Goal: Find specific page/section: Find specific page/section

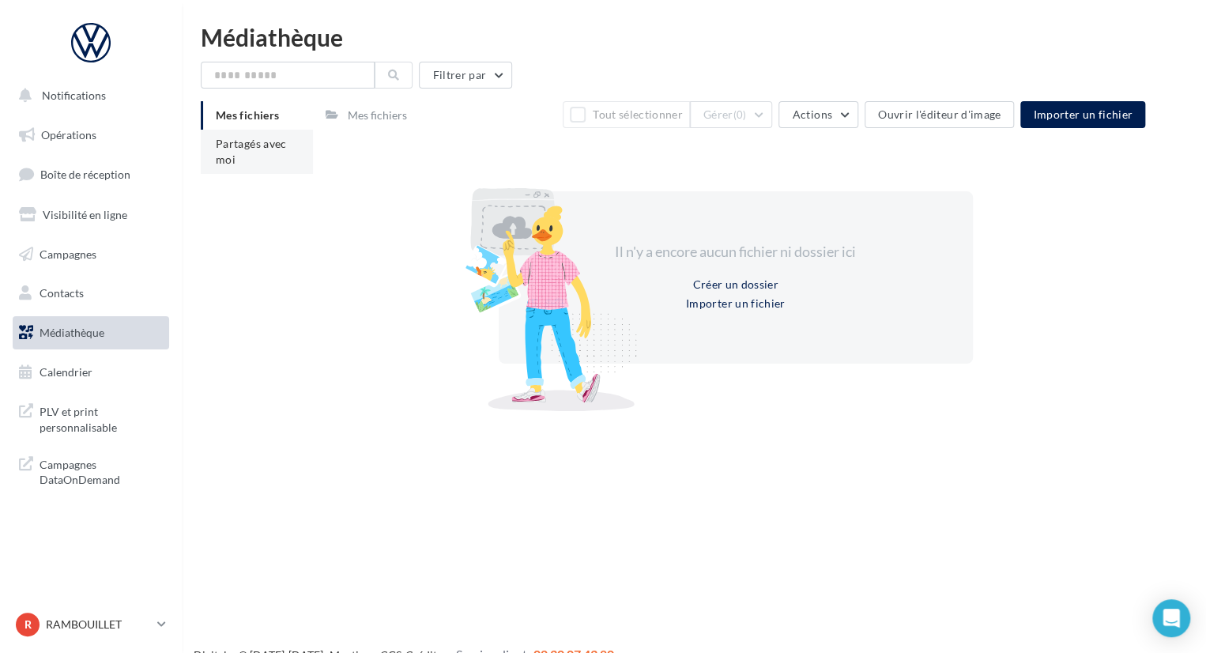
click at [240, 138] on span "Partagés avec moi" at bounding box center [251, 151] width 71 height 29
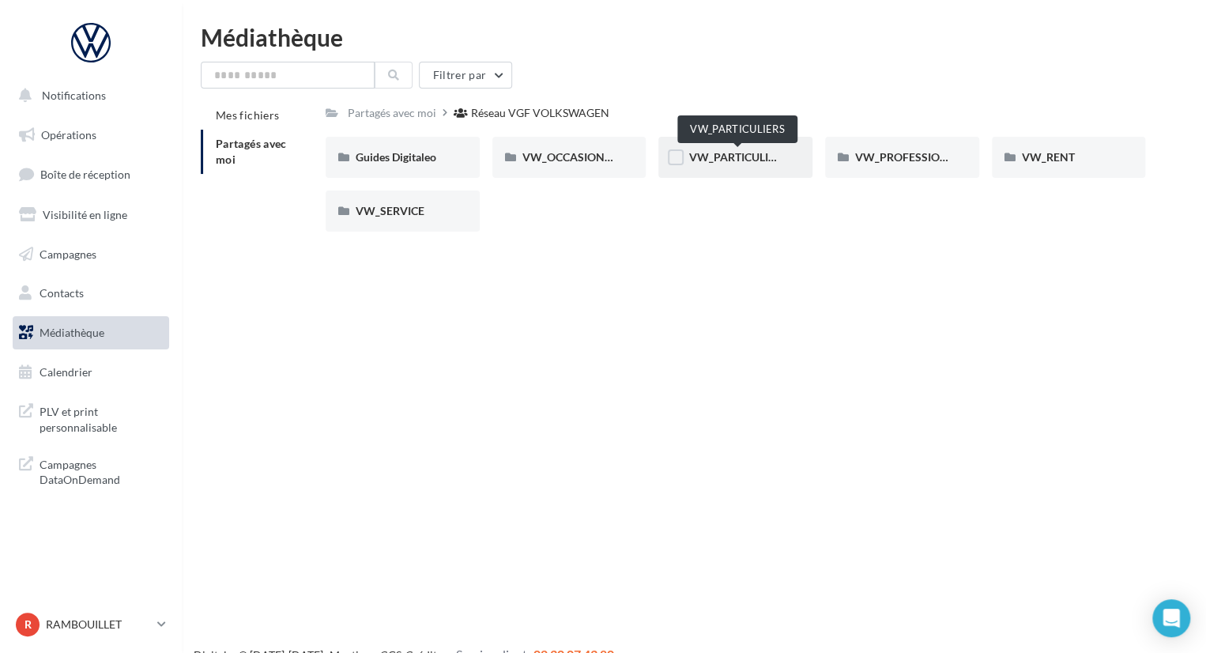
click at [727, 154] on span "VW_PARTICULIERS" at bounding box center [737, 156] width 99 height 13
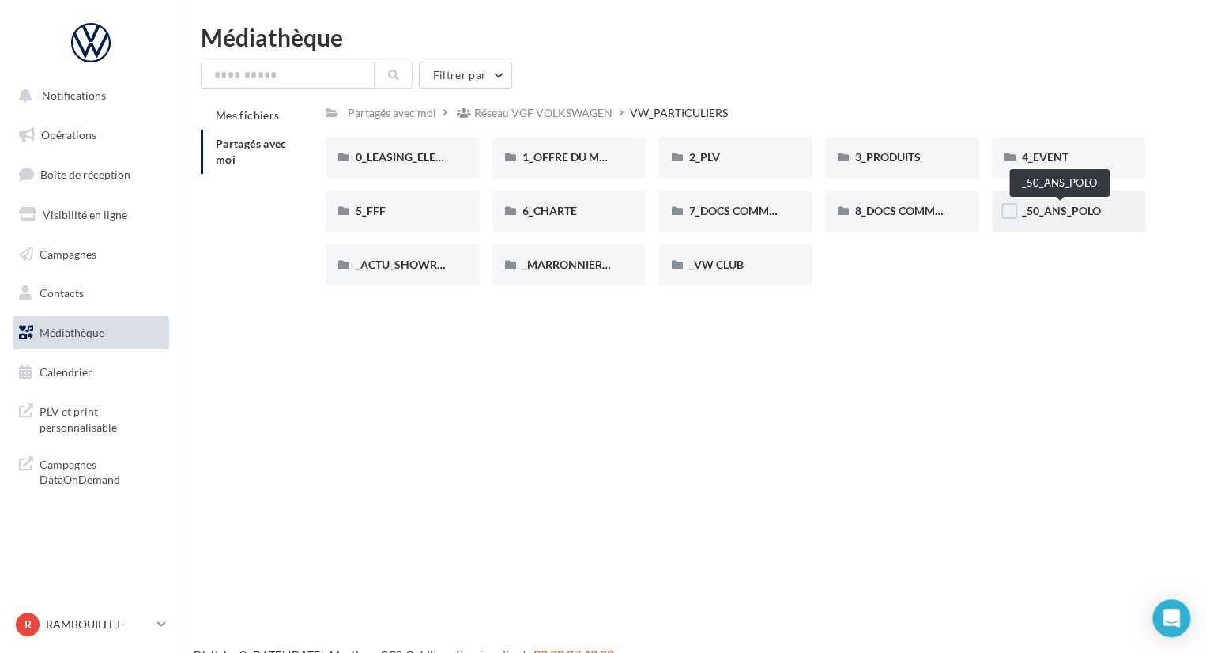
click at [1090, 211] on span "_50_ANS_POLO" at bounding box center [1060, 210] width 79 height 13
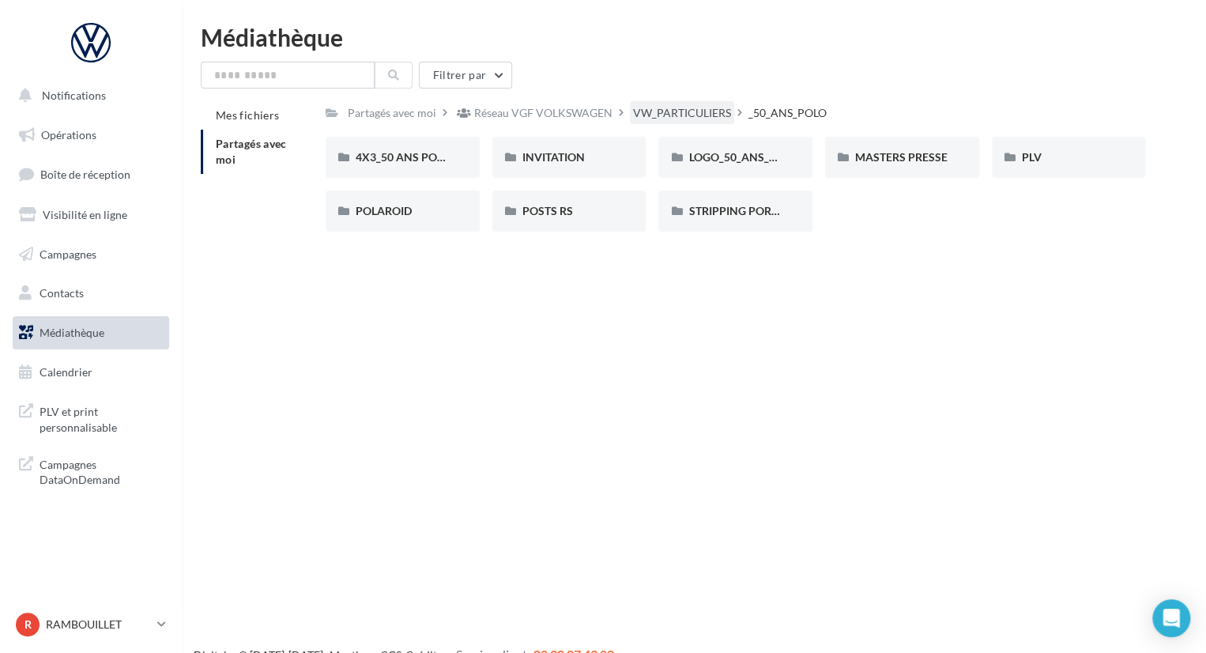
click at [653, 111] on div "VW_PARTICULIERS" at bounding box center [682, 113] width 98 height 16
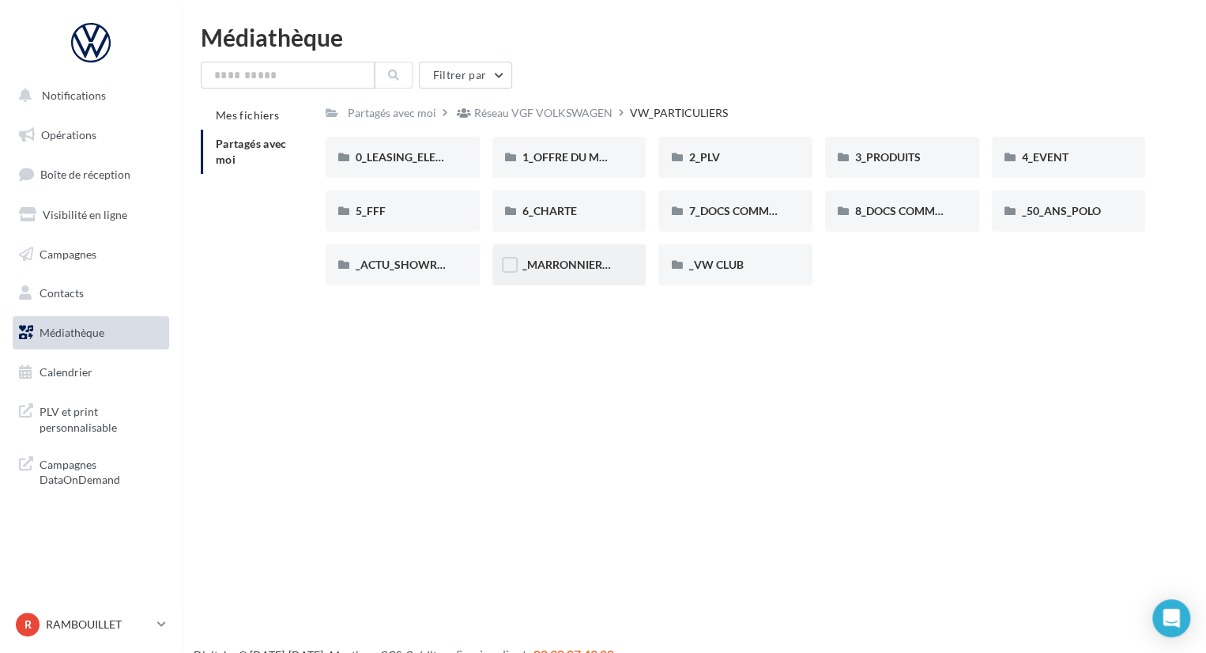
click at [579, 273] on div "_MARRONNIERS_25" at bounding box center [569, 265] width 94 height 16
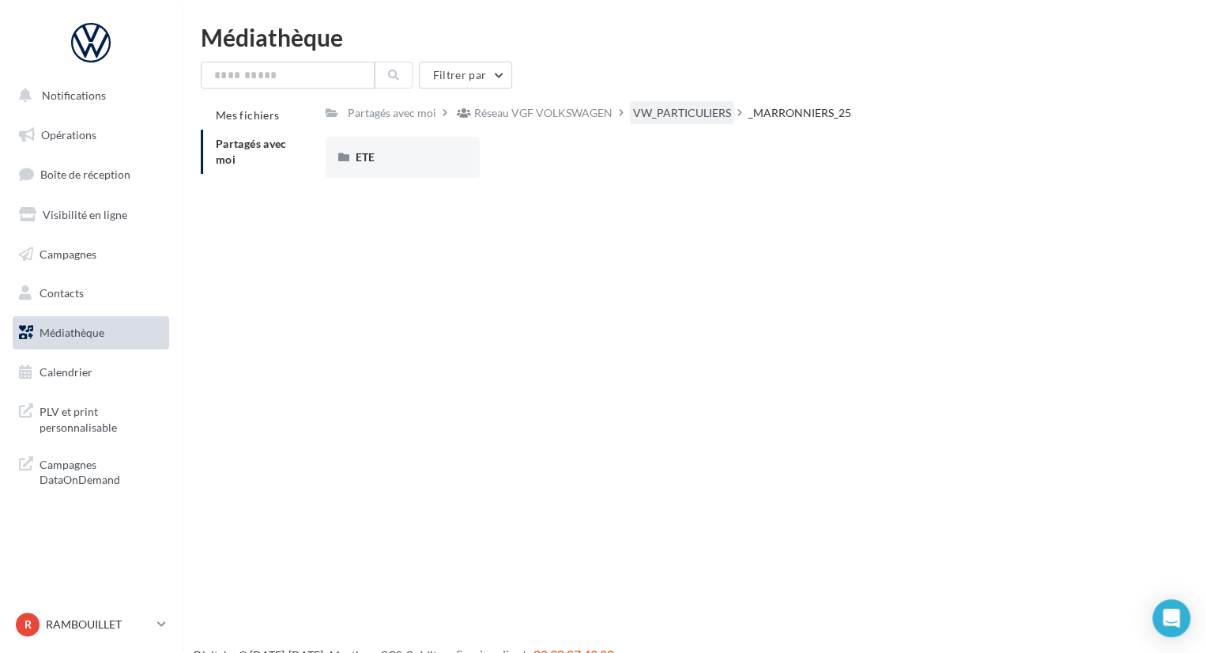
click at [694, 115] on div "VW_PARTICULIERS" at bounding box center [682, 113] width 98 height 16
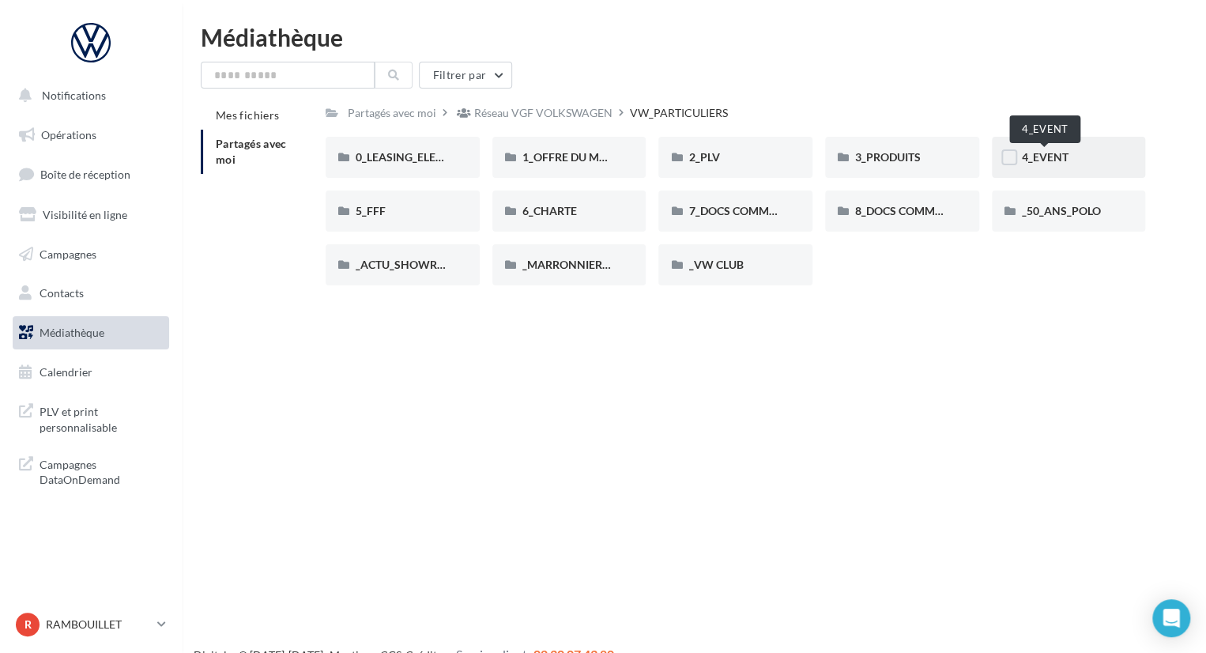
click at [1071, 152] on div "4_EVENT" at bounding box center [1068, 157] width 94 height 16
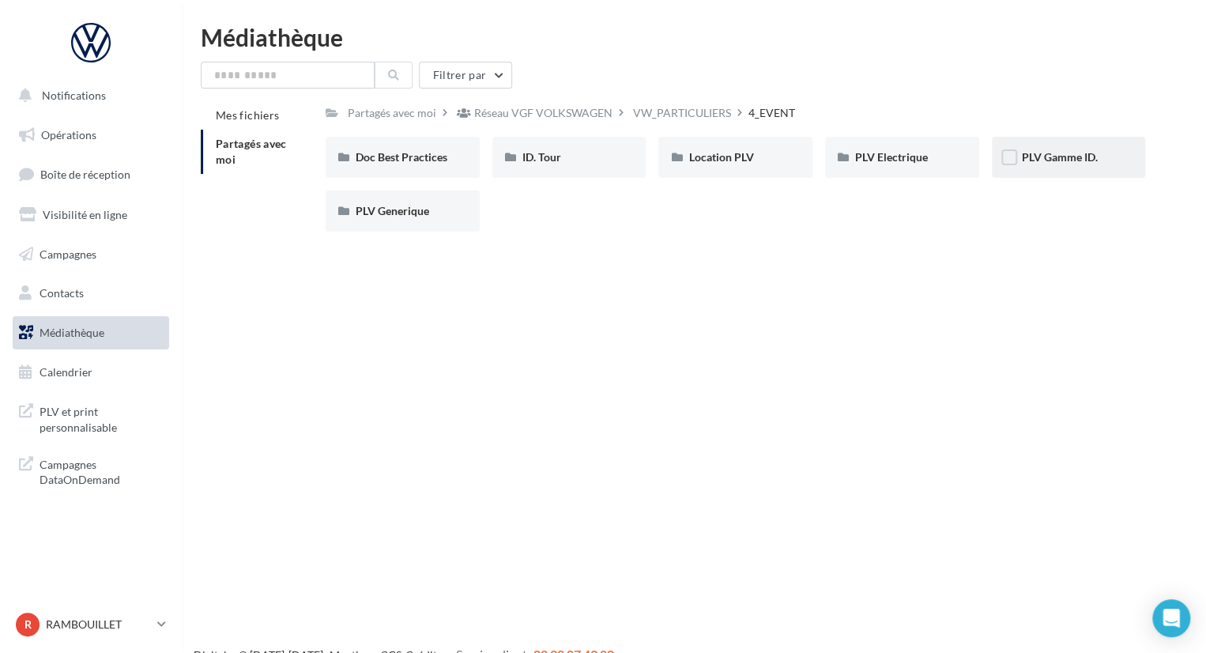
click at [1101, 159] on div "PLV Gamme ID." at bounding box center [1068, 157] width 94 height 16
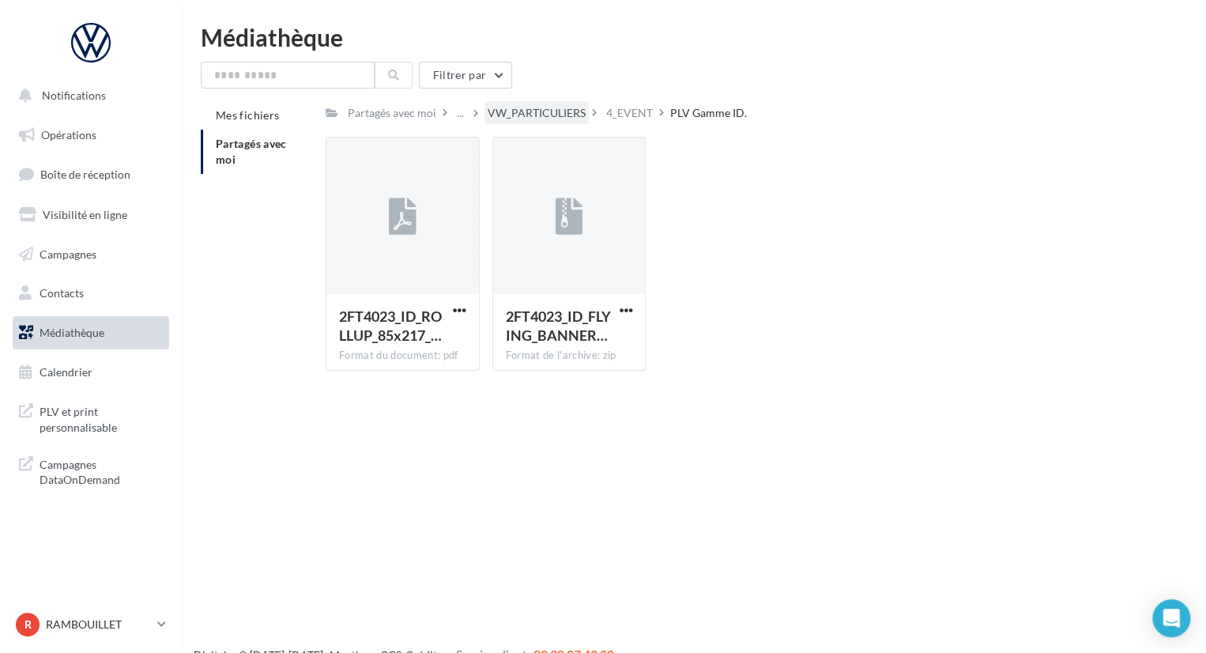
click at [578, 108] on div "VW_PARTICULIERS" at bounding box center [536, 113] width 98 height 16
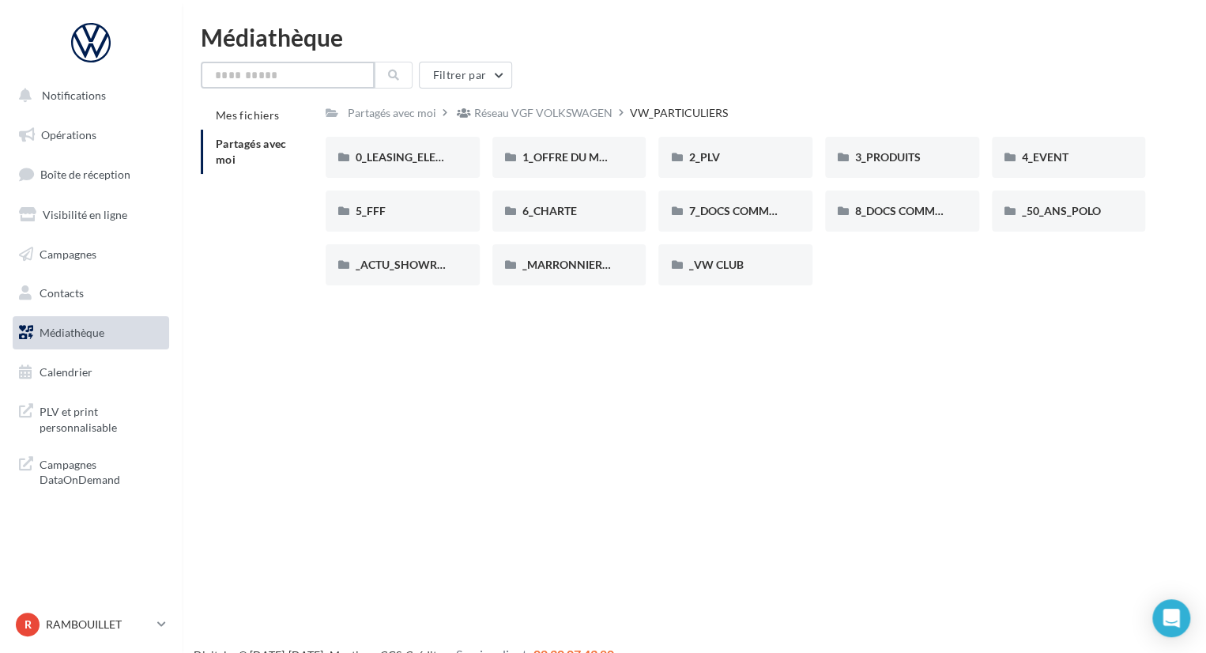
click at [310, 71] on input "text" at bounding box center [288, 75] width 174 height 27
click at [386, 78] on button at bounding box center [393, 75] width 38 height 27
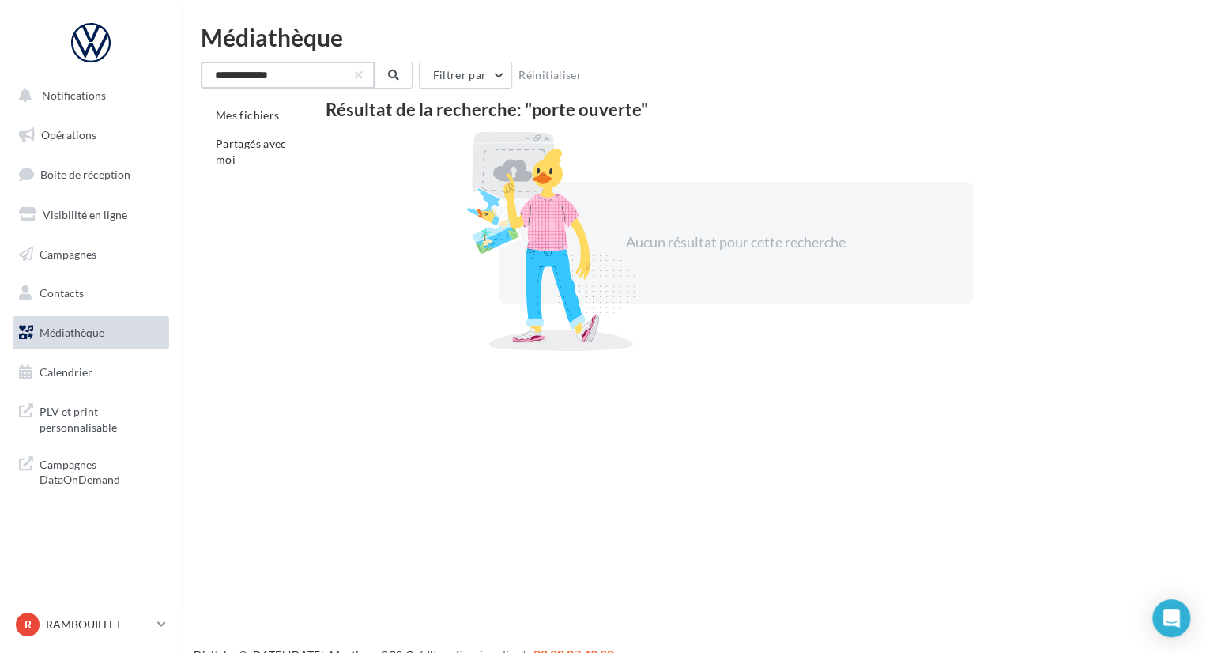
drag, startPoint x: 341, startPoint y: 77, endPoint x: 178, endPoint y: 74, distance: 163.5
click at [178, 74] on div "Notifications Opérations Boîte de réception Visibilité en ligne Campagnes Conta…" at bounding box center [603, 351] width 1206 height 653
drag, startPoint x: 243, startPoint y: 76, endPoint x: 164, endPoint y: 79, distance: 79.1
click at [166, 79] on div "Notifications Opérations Boîte de réception Visibilité en ligne Campagnes Conta…" at bounding box center [603, 351] width 1206 height 653
click at [386, 77] on button at bounding box center [393, 75] width 38 height 27
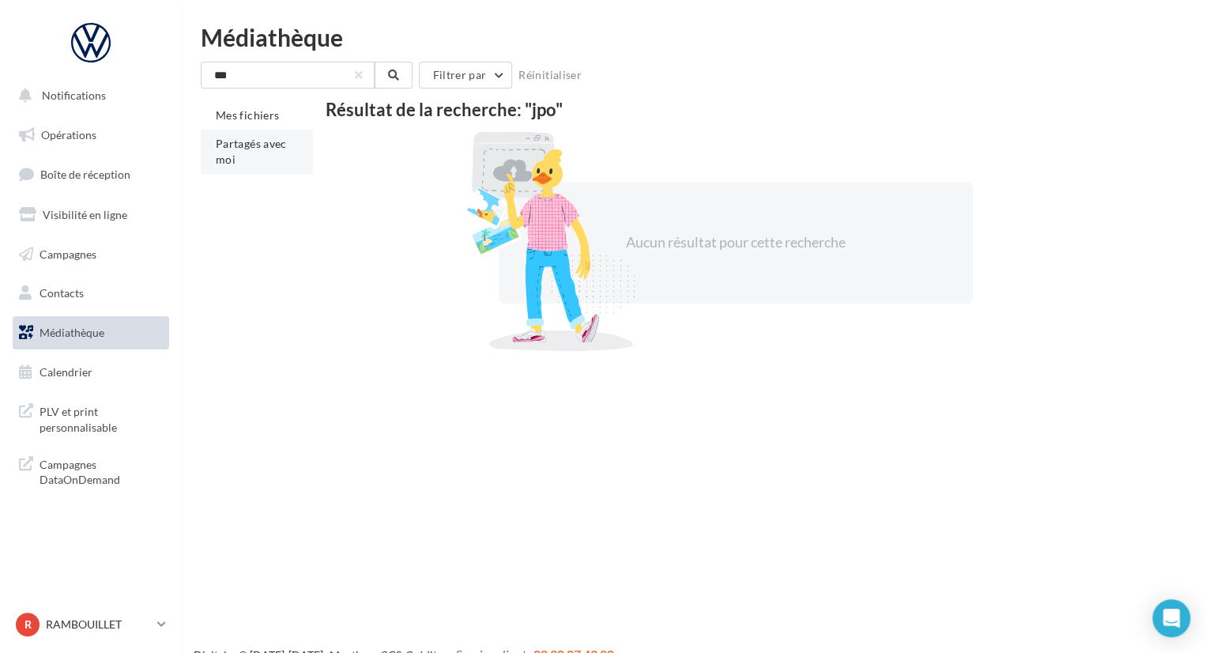
click at [241, 152] on li "Partagés avec moi" at bounding box center [257, 152] width 112 height 44
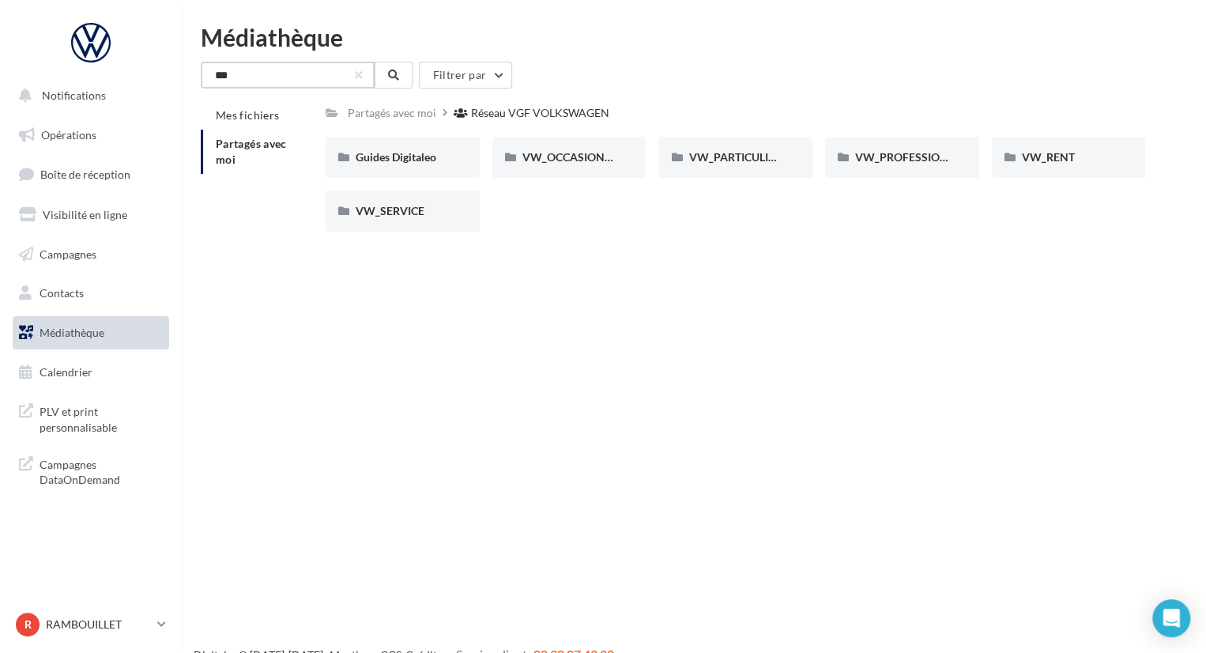
drag, startPoint x: 256, startPoint y: 77, endPoint x: 149, endPoint y: 73, distance: 107.5
click at [149, 73] on div "Notifications Opérations Boîte de réception Visibilité en ligne Campagnes Conta…" at bounding box center [603, 351] width 1206 height 653
type input "***"
click at [395, 71] on icon at bounding box center [393, 75] width 11 height 11
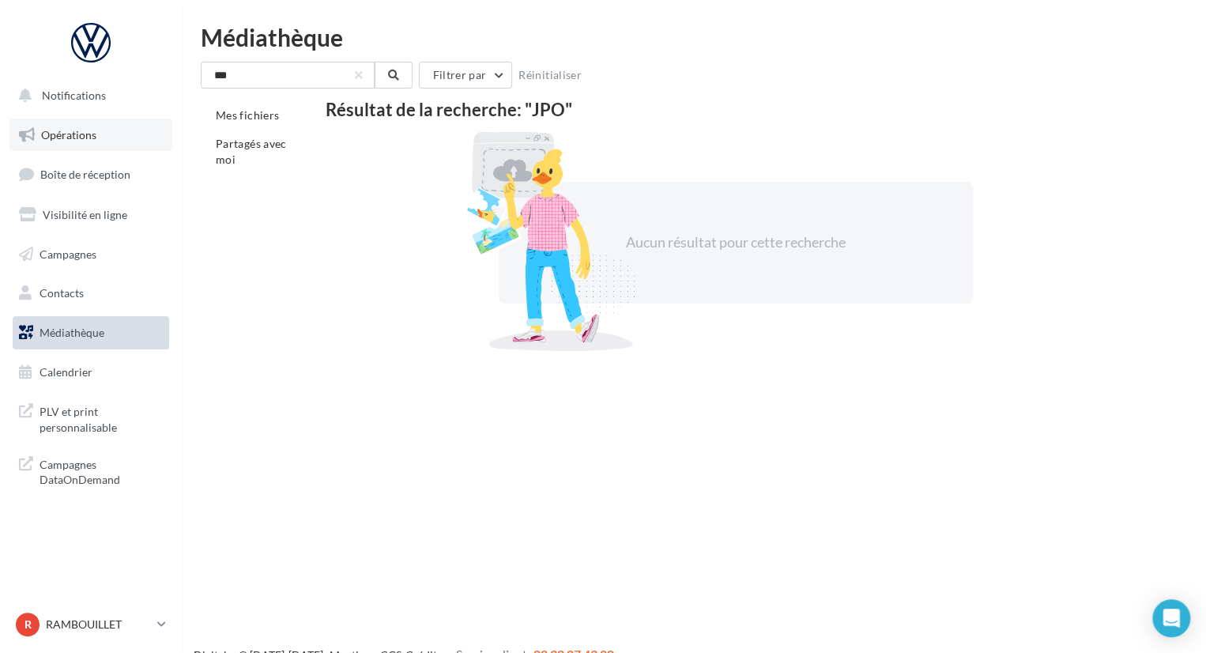
click at [54, 145] on link "Opérations" at bounding box center [90, 135] width 163 height 33
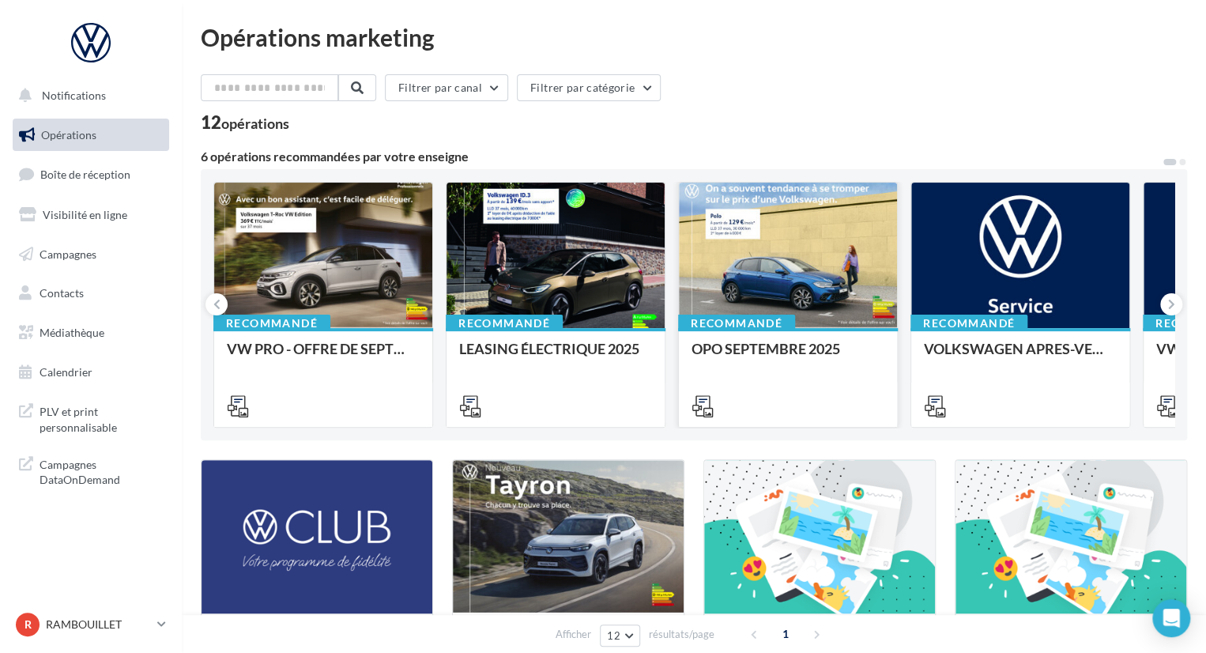
click at [811, 383] on div at bounding box center [788, 404] width 218 height 44
click at [807, 283] on div at bounding box center [788, 255] width 218 height 147
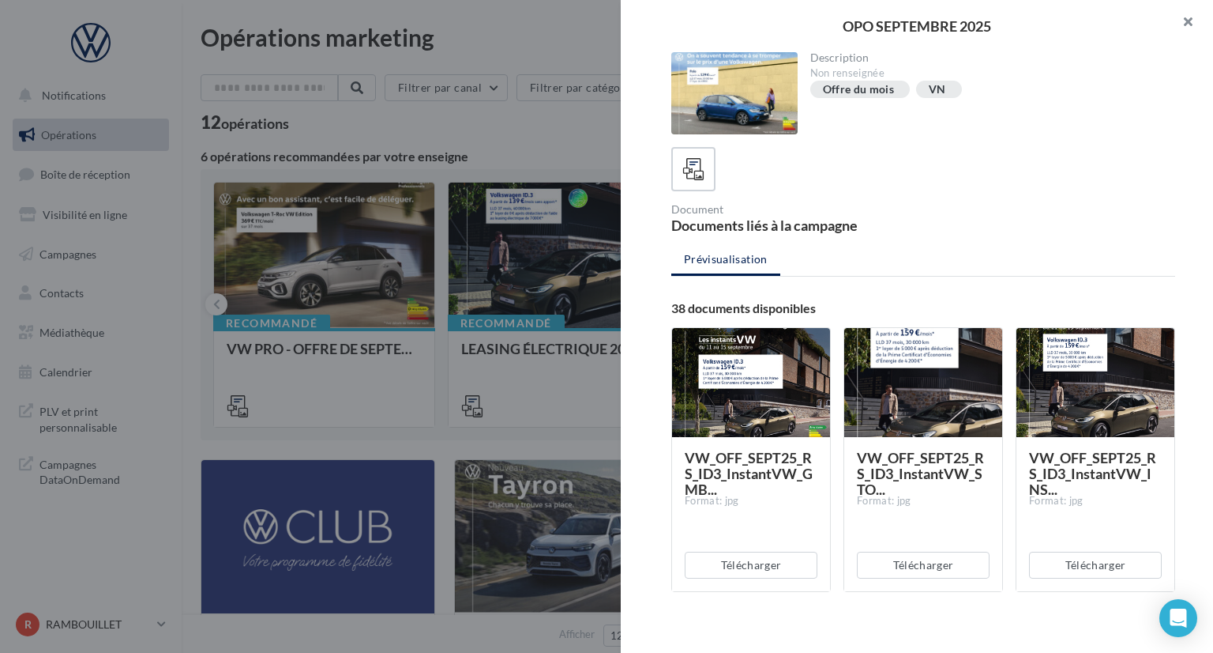
click at [1190, 20] on button "button" at bounding box center [1181, 23] width 63 height 47
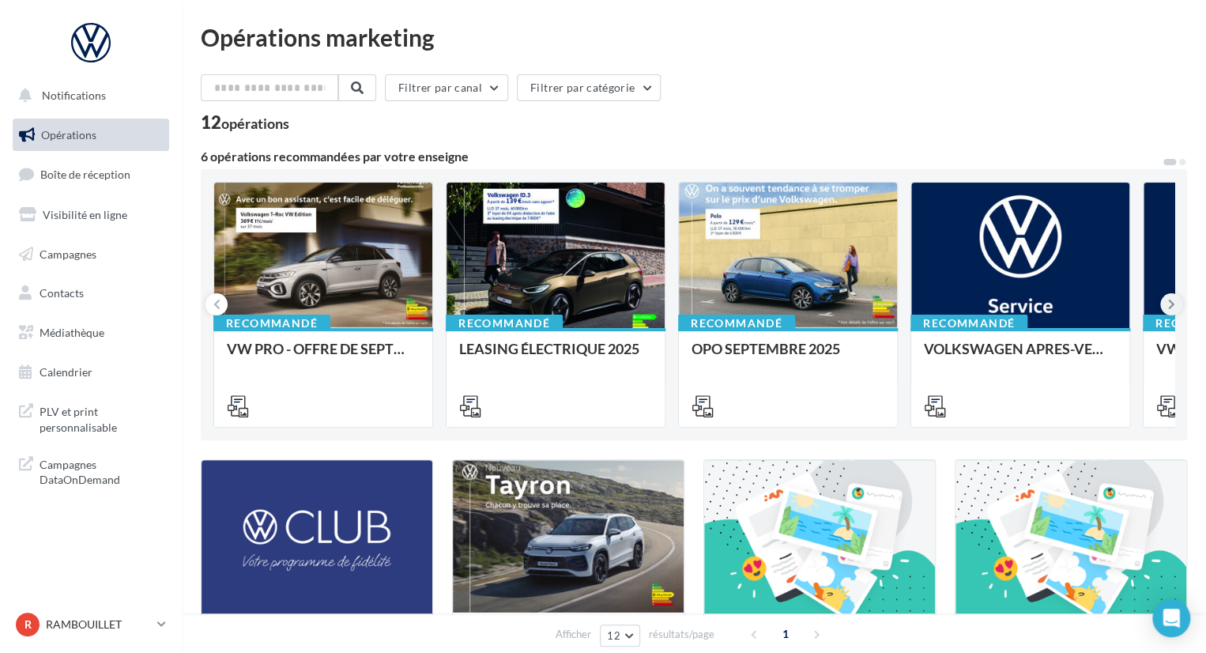
click at [1168, 308] on icon at bounding box center [1171, 304] width 7 height 16
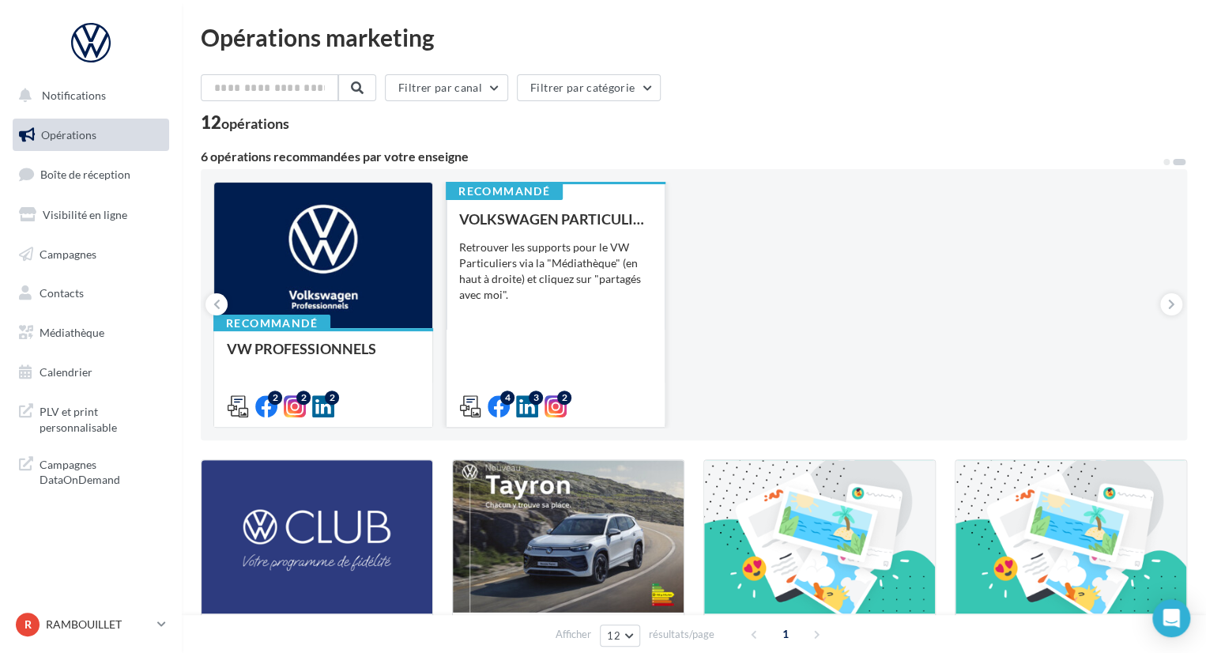
click at [613, 323] on div "VOLKSWAGEN PARTICULIER Retrouver les supports pour le VW Particuliers via la "M…" at bounding box center [555, 311] width 193 height 201
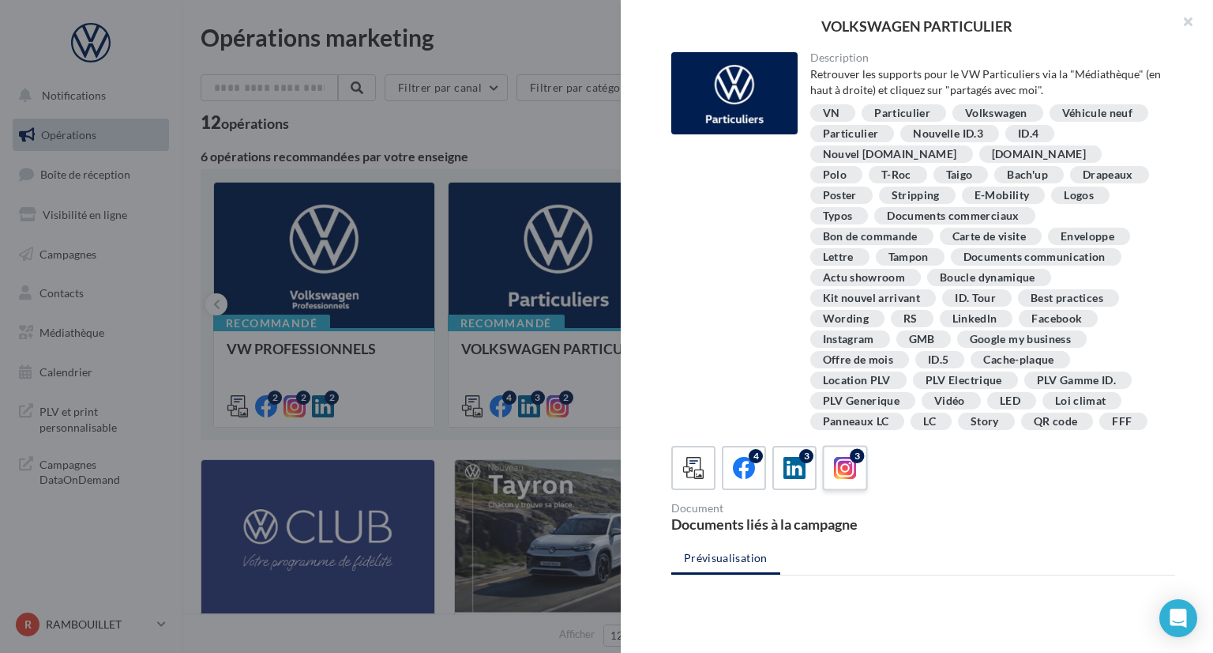
click at [841, 467] on icon at bounding box center [845, 468] width 23 height 23
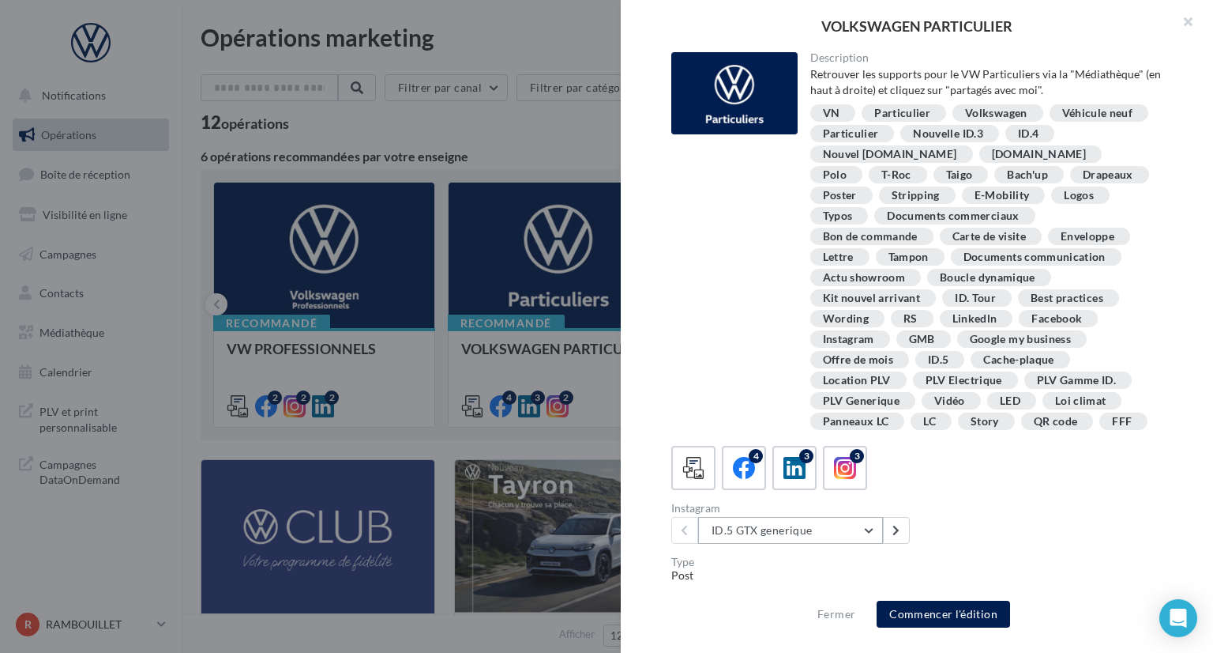
click at [843, 518] on button "ID.5 GTX generique" at bounding box center [790, 530] width 185 height 27
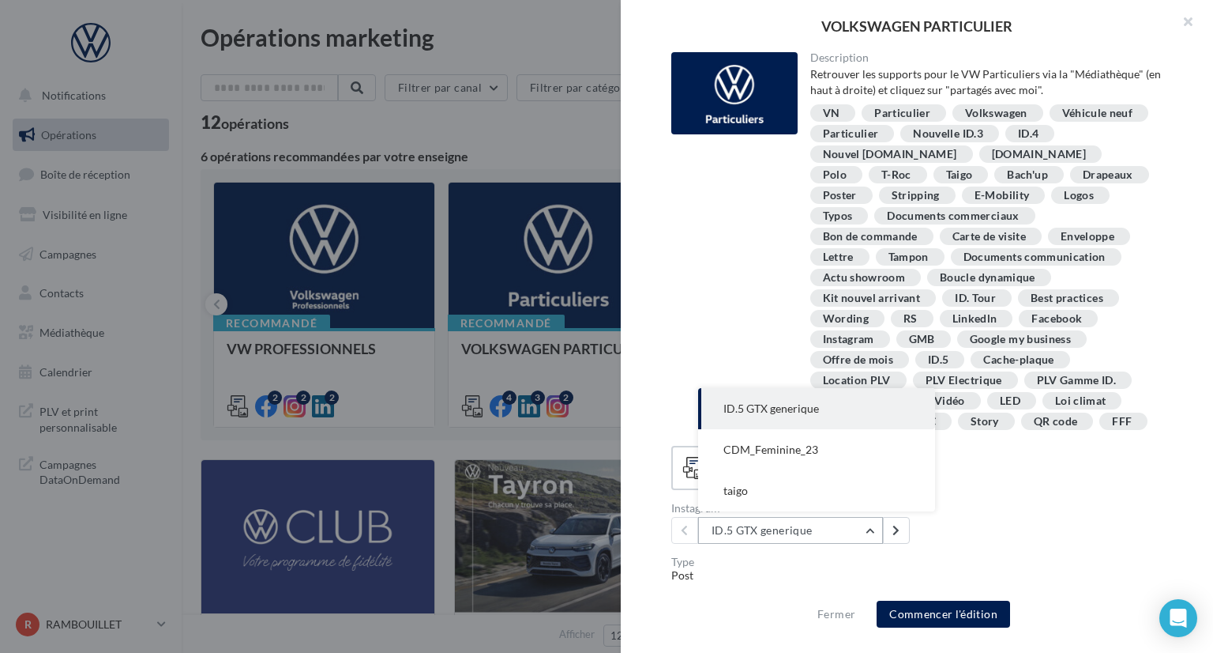
click at [839, 531] on button "ID.5 GTX generique" at bounding box center [790, 530] width 185 height 27
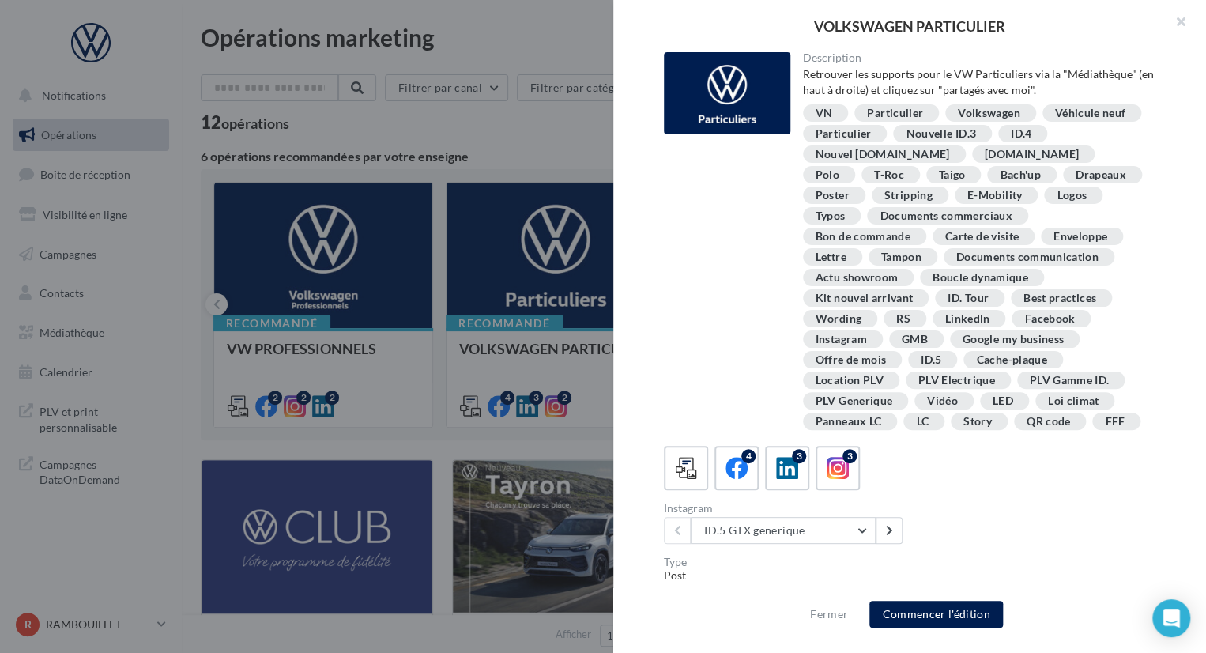
drag, startPoint x: 553, startPoint y: 130, endPoint x: 828, endPoint y: 67, distance: 282.1
click at [556, 130] on div at bounding box center [603, 326] width 1206 height 653
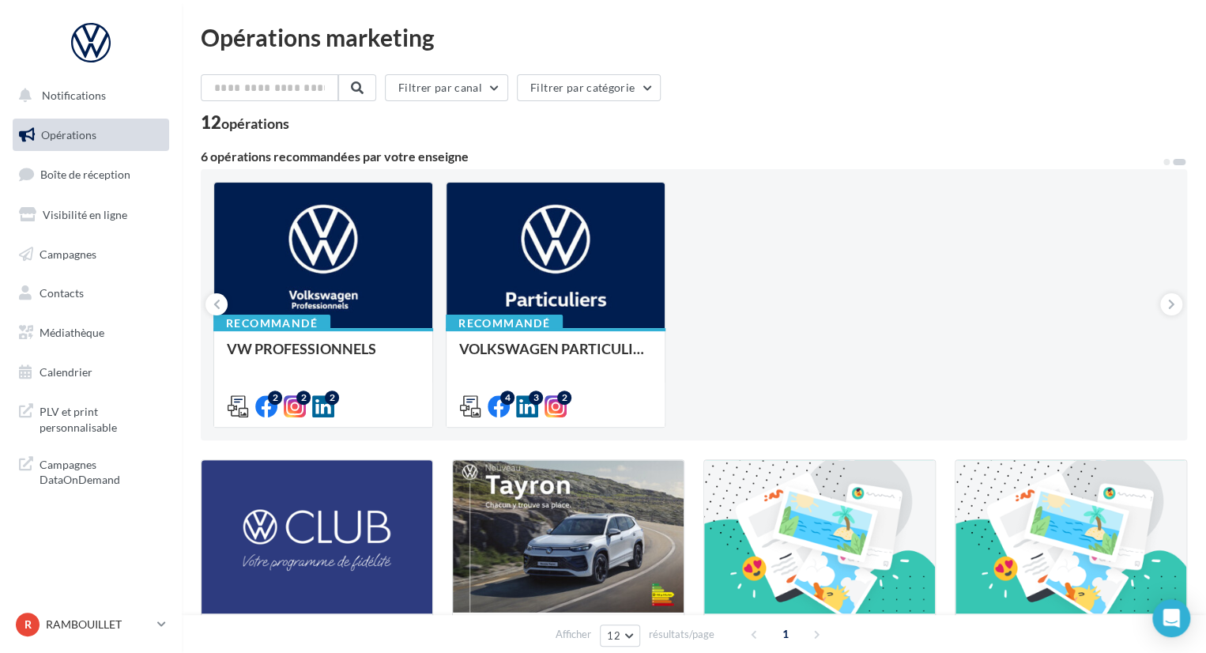
click at [811, 85] on div "Filtrer par canal Filtrer par catégorie" at bounding box center [694, 90] width 986 height 33
click at [64, 136] on span "Opérations" at bounding box center [68, 134] width 55 height 13
click at [308, 85] on input "text" at bounding box center [270, 87] width 139 height 27
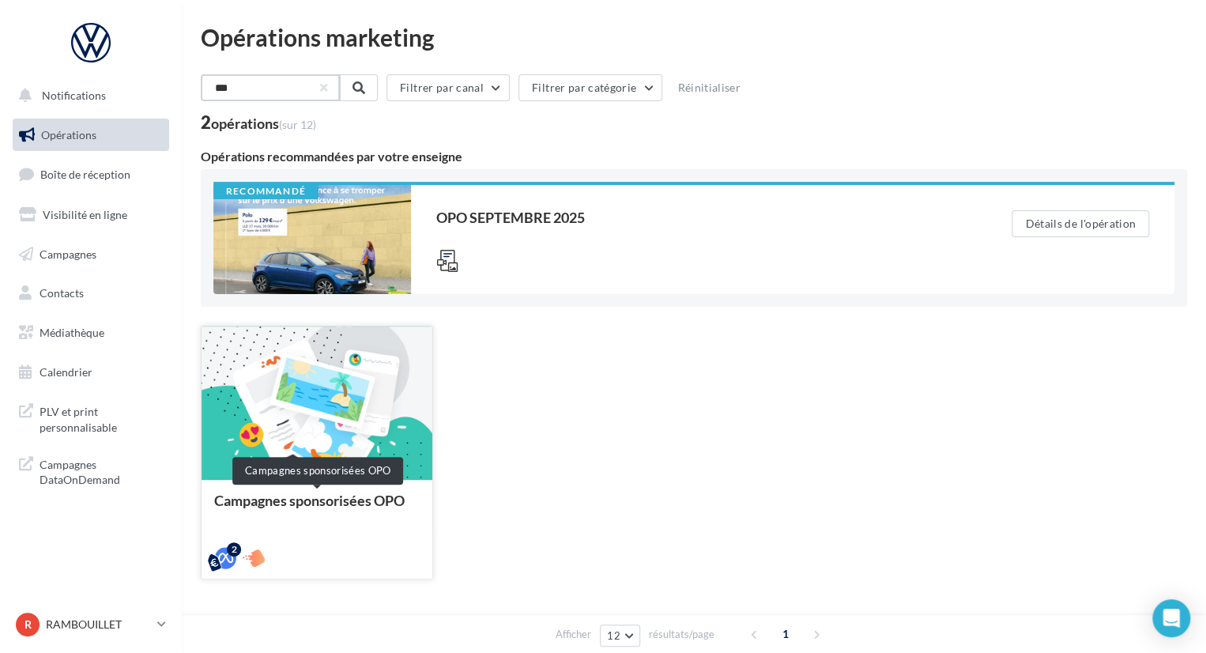
type input "***"
click at [288, 497] on div "Campagnes sponsorisées OPO" at bounding box center [316, 508] width 205 height 32
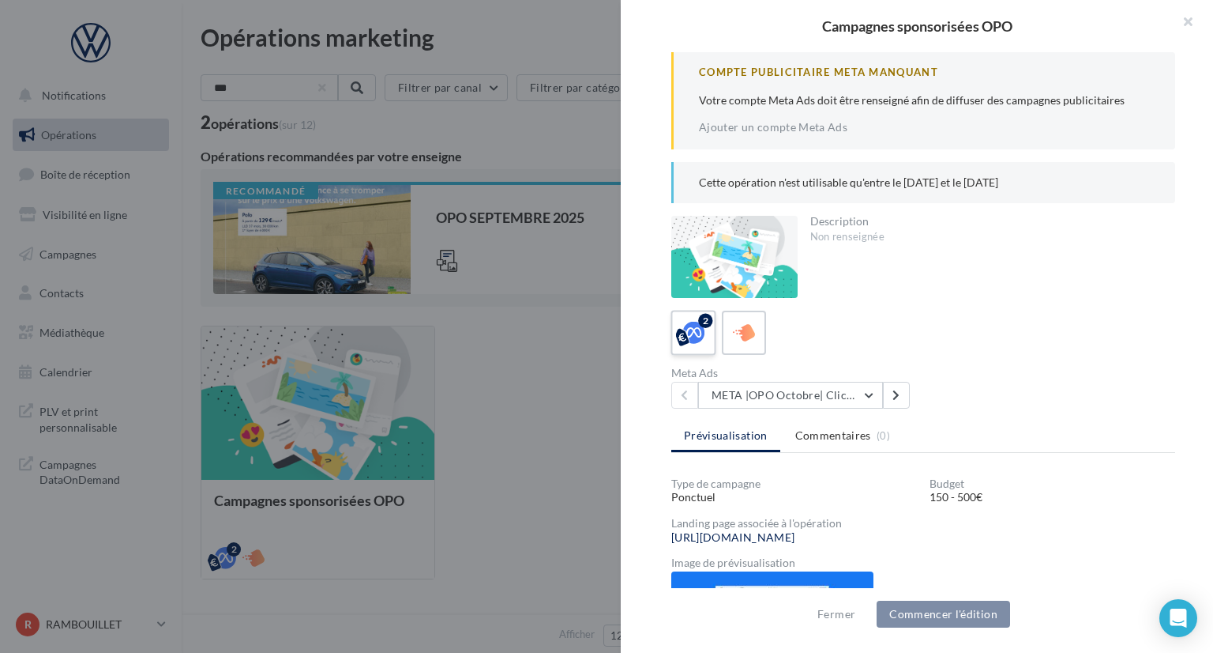
click at [699, 329] on icon at bounding box center [694, 332] width 23 height 23
click at [866, 394] on button "META |OPO Octobre| Click To Map" at bounding box center [790, 395] width 185 height 27
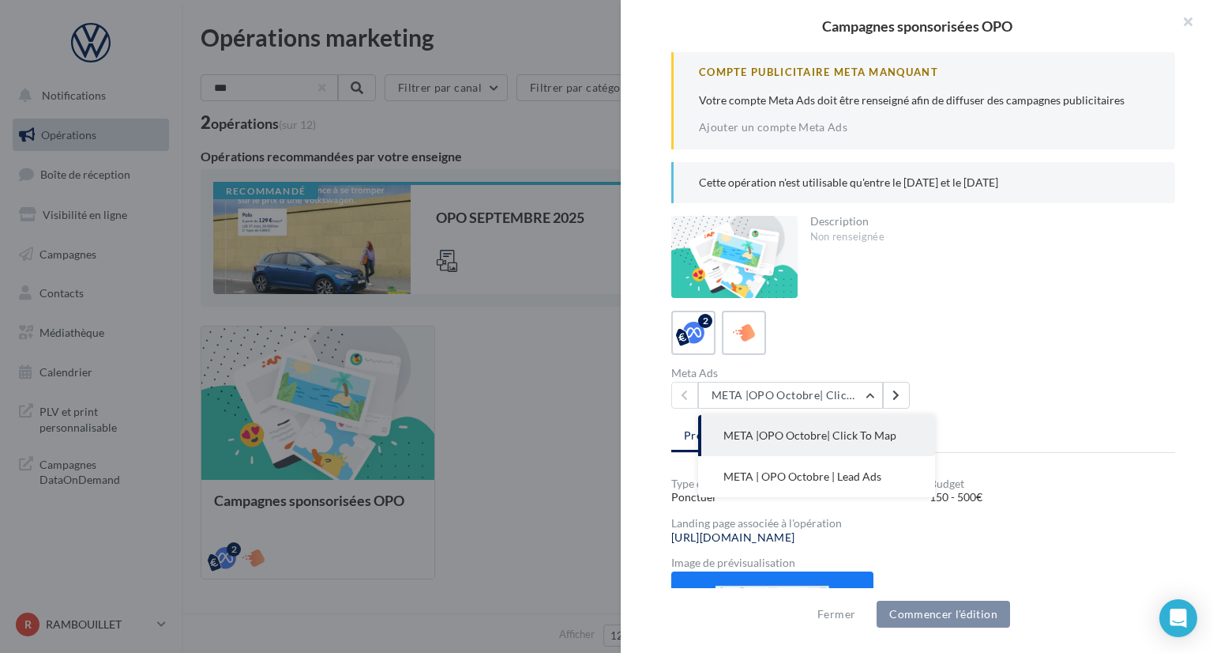
click at [872, 442] on button "META |OPO Octobre| Click To Map" at bounding box center [816, 435] width 237 height 41
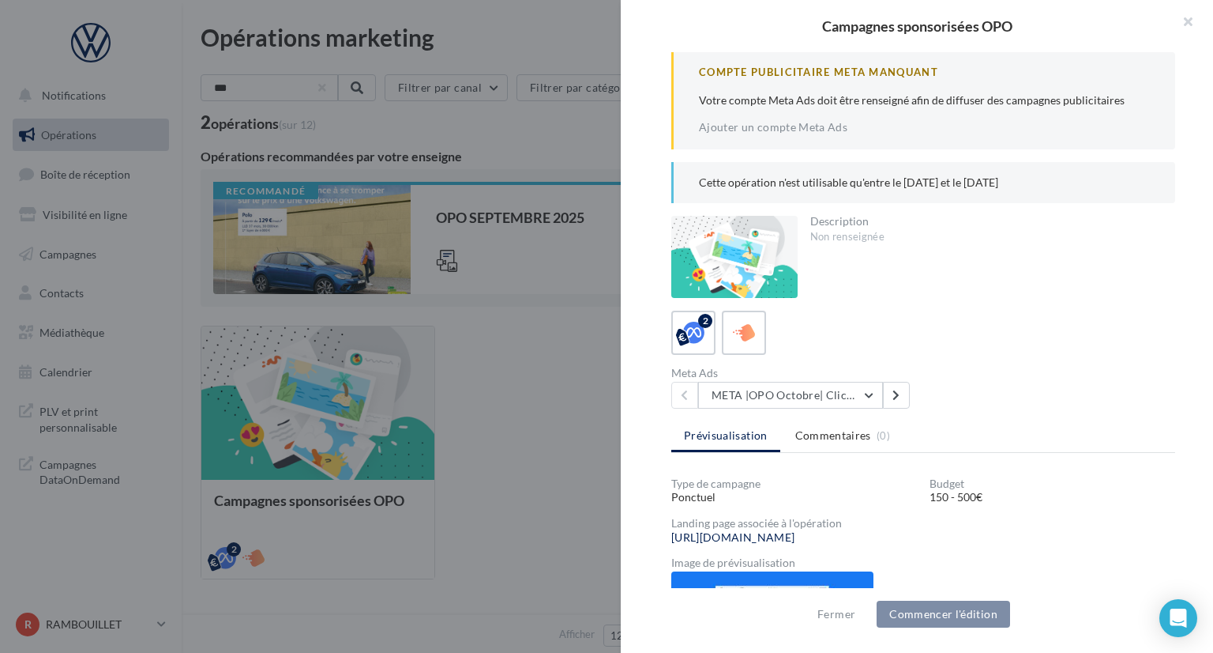
click at [942, 332] on div "2" at bounding box center [924, 332] width 504 height 44
click at [875, 393] on button "META |OPO Octobre| Click To Map" at bounding box center [790, 395] width 185 height 27
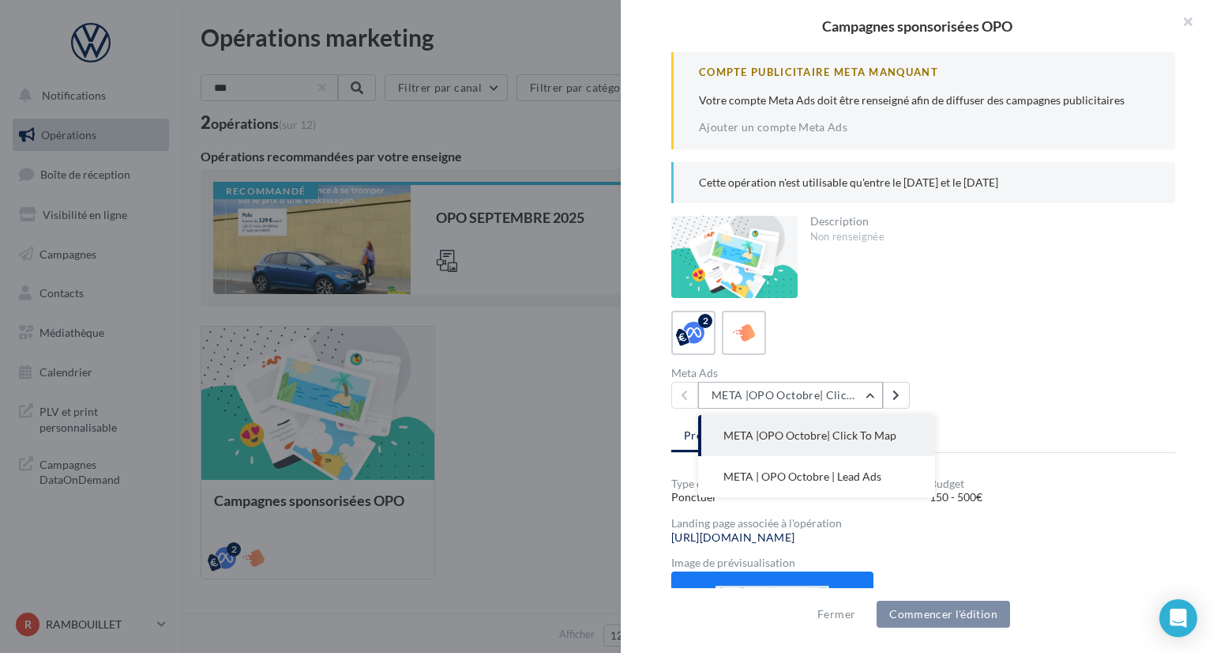
click at [875, 393] on button "META |OPO Octobre| Click To Map" at bounding box center [790, 395] width 185 height 27
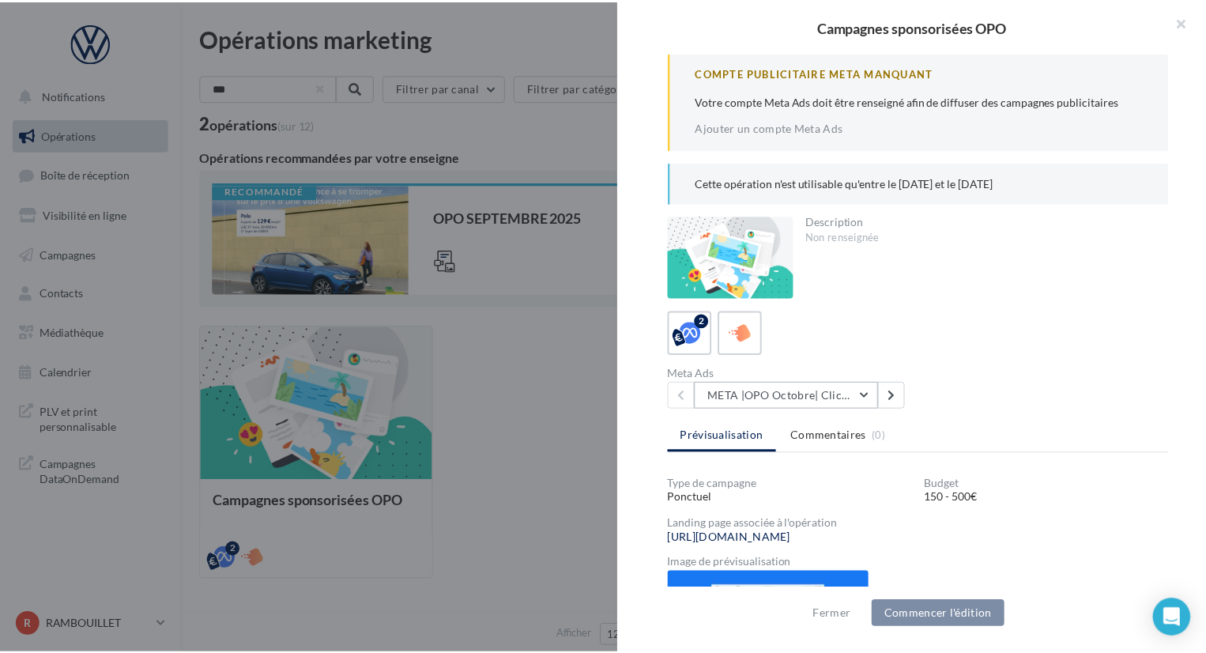
scroll to position [164, 0]
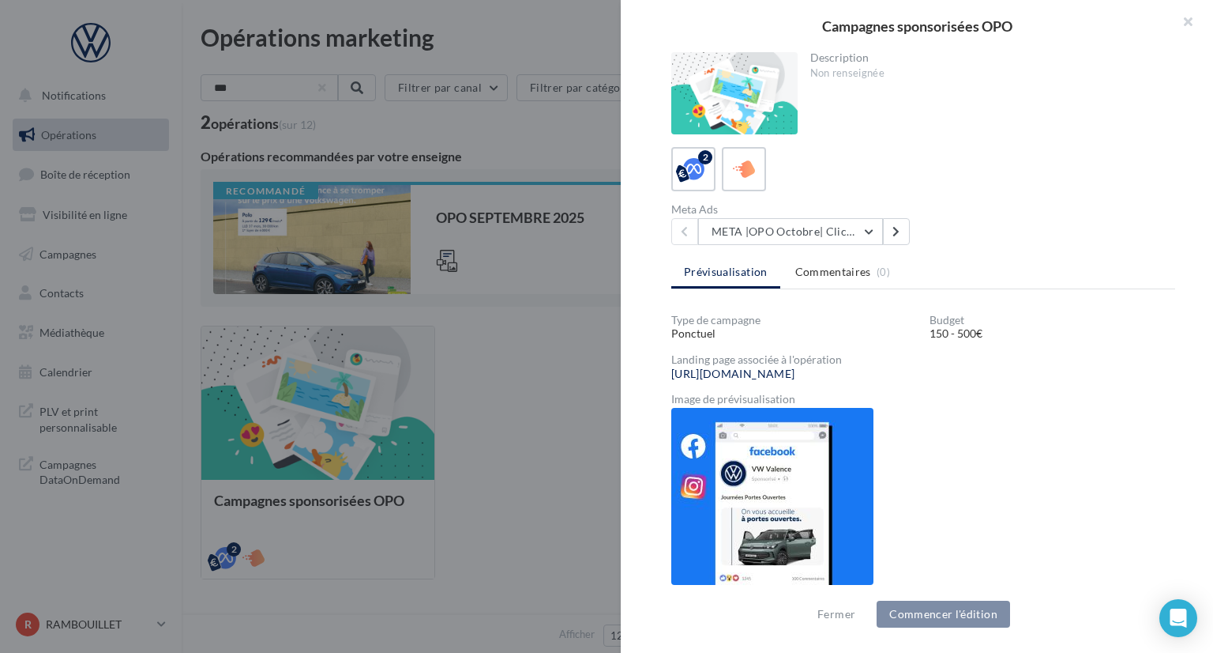
click at [749, 489] on img at bounding box center [773, 496] width 202 height 177
click at [771, 506] on img at bounding box center [773, 496] width 202 height 177
click at [847, 614] on button "Fermer" at bounding box center [836, 613] width 51 height 19
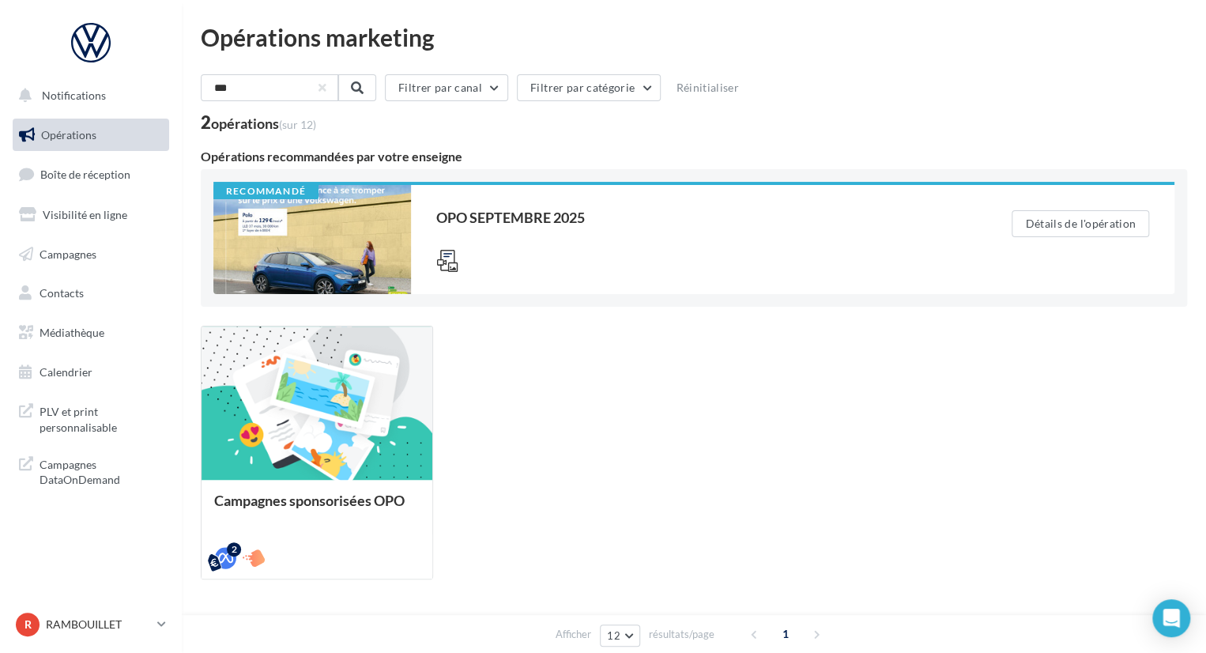
drag, startPoint x: 517, startPoint y: 373, endPoint x: 531, endPoint y: 388, distance: 20.1
click at [517, 372] on div "Campagnes sponsorisées OPO 2" at bounding box center [694, 452] width 986 height 254
